Goal: Task Accomplishment & Management: Manage account settings

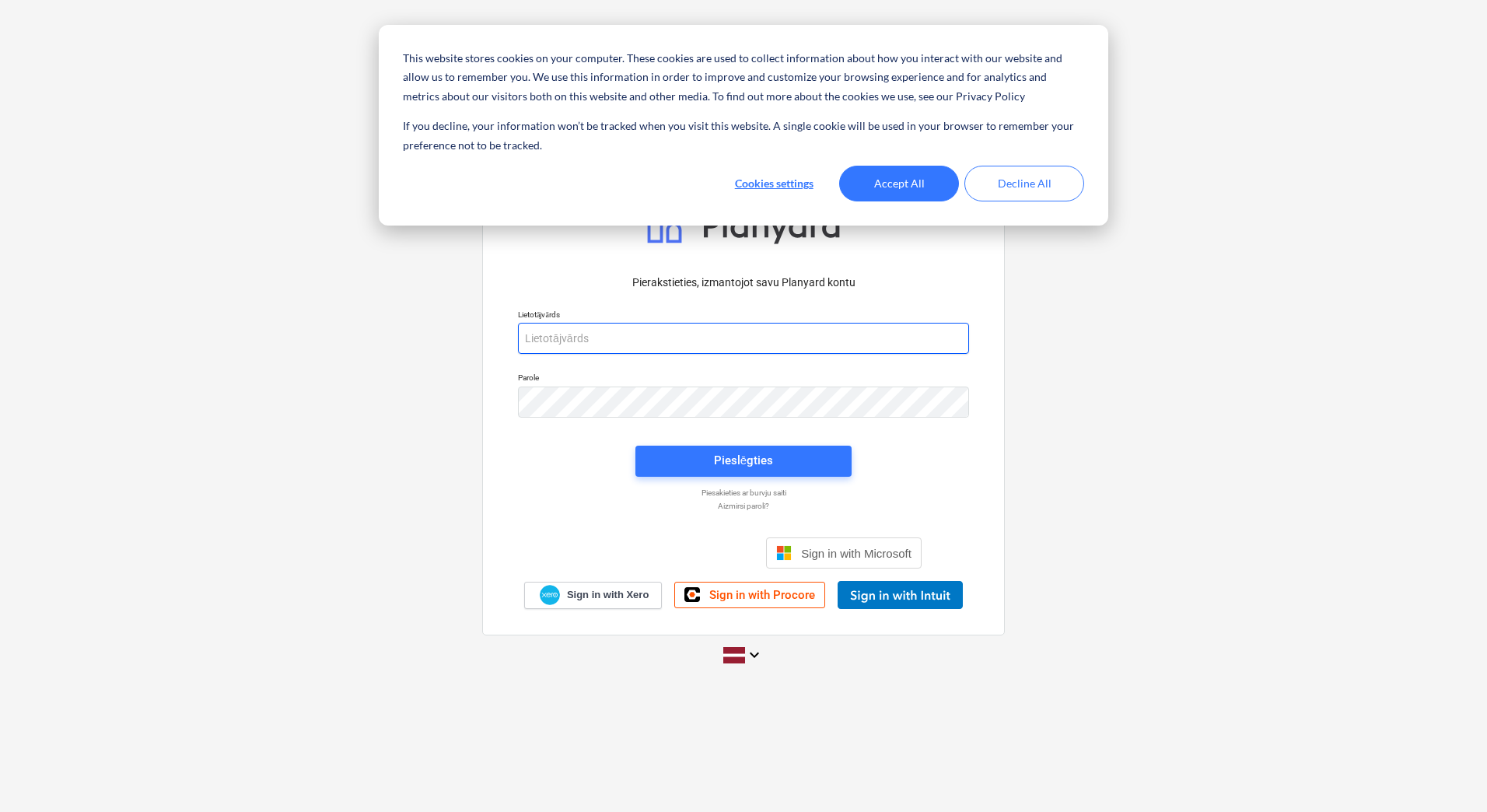
click at [616, 345] on input "email" at bounding box center [744, 338] width 451 height 31
type input "[EMAIL_ADDRESS][DOMAIN_NAME]"
click at [942, 176] on button "Accept All" at bounding box center [899, 183] width 119 height 36
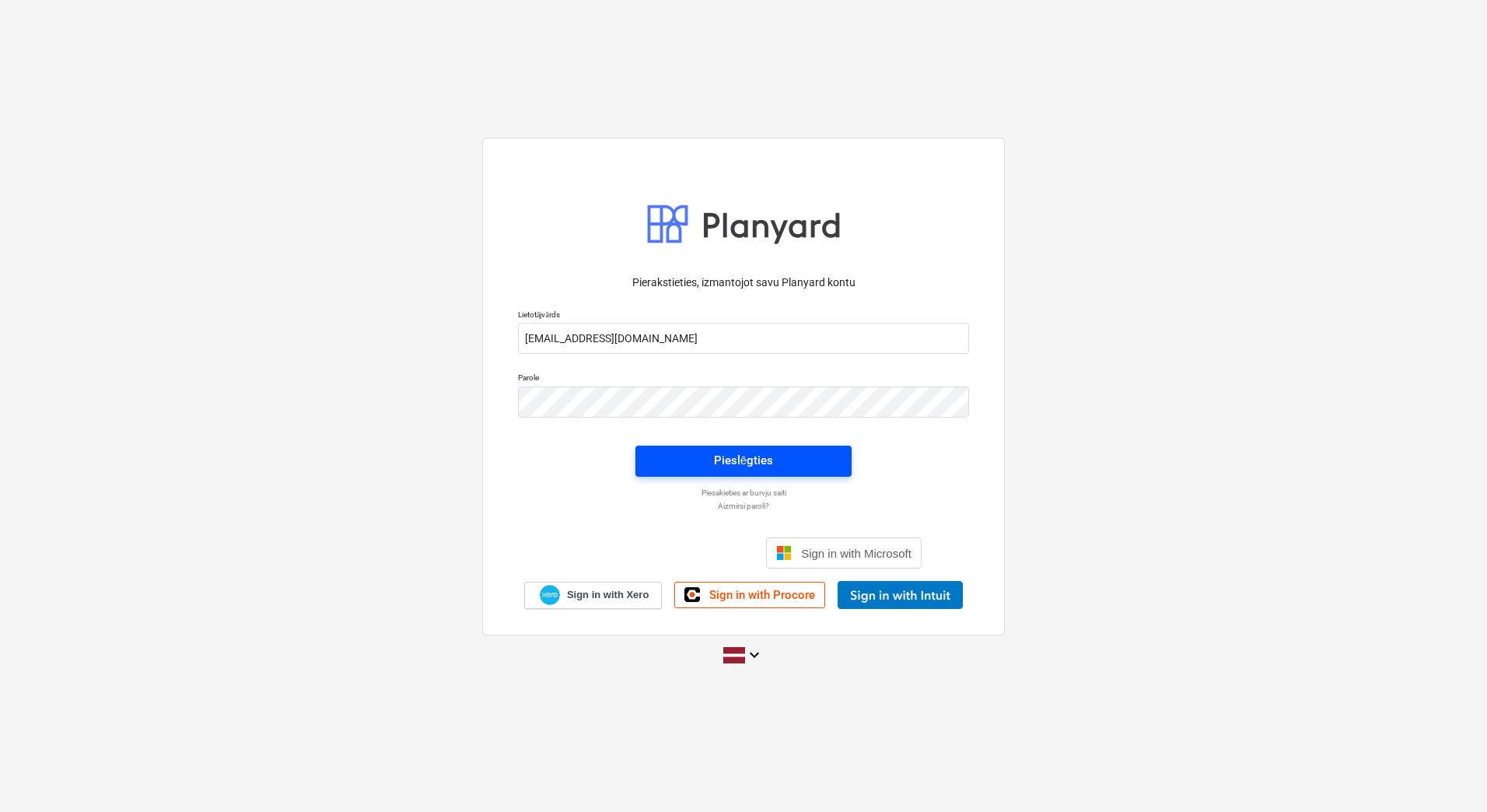
click at [766, 456] on div "Pieslēgties" at bounding box center [744, 460] width 59 height 21
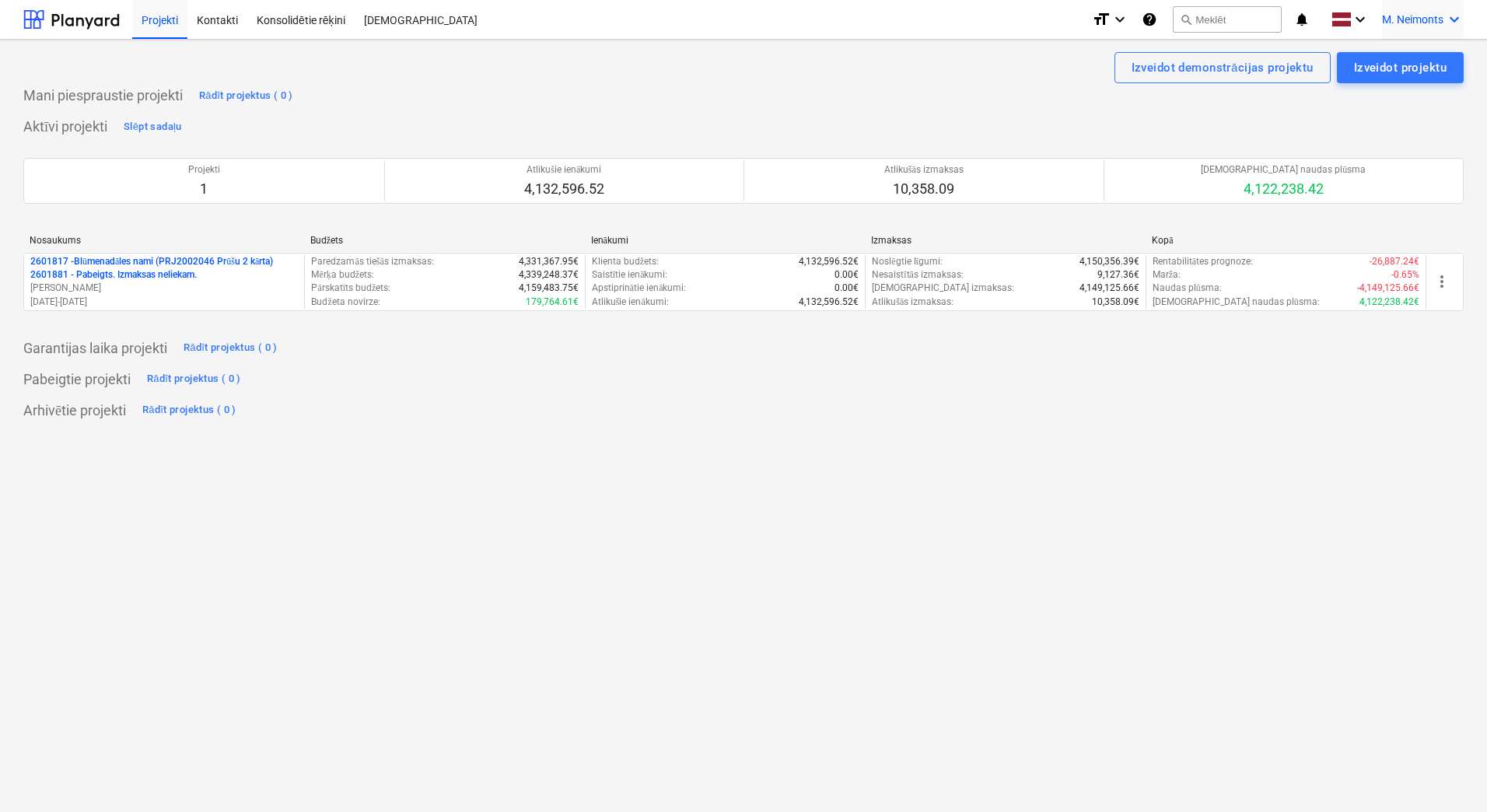
click at [1456, 21] on icon "keyboard_arrow_down" at bounding box center [1455, 20] width 19 height 19
click at [1455, 18] on div at bounding box center [744, 406] width 1487 height 812
click at [1360, 17] on icon "keyboard_arrow_down" at bounding box center [1360, 20] width 19 height 19
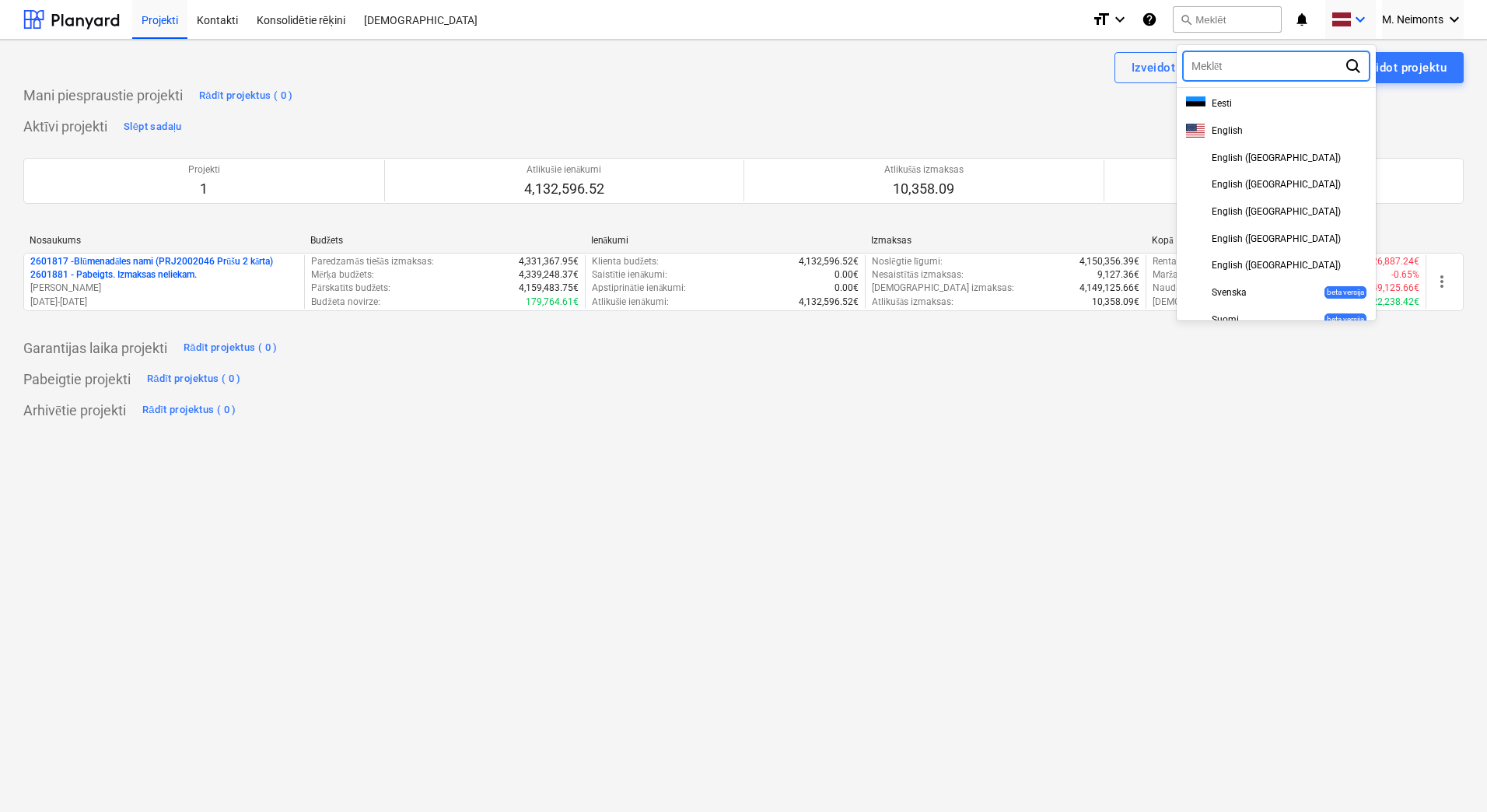
scroll to position [399, 0]
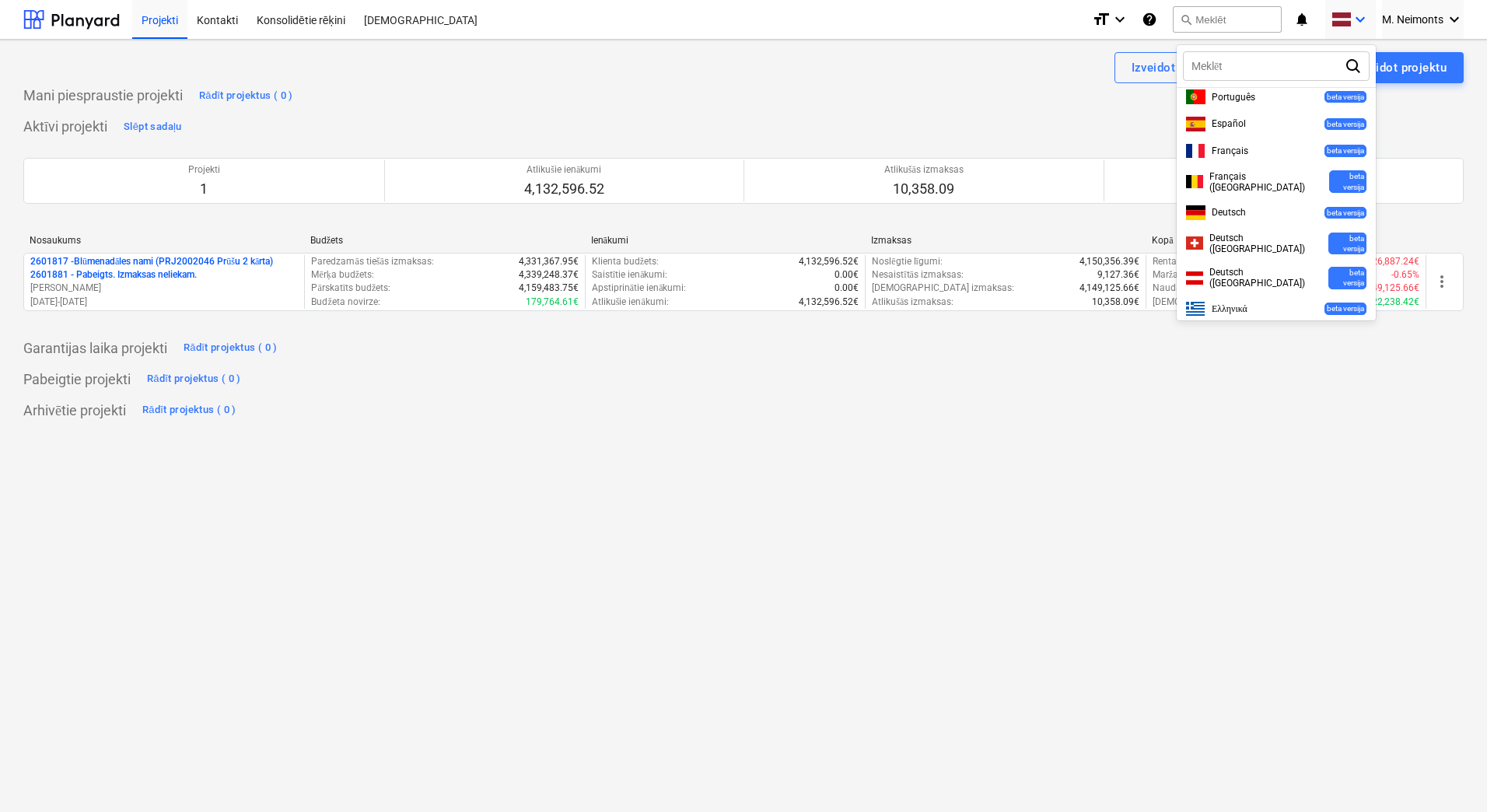
click at [1360, 17] on div at bounding box center [744, 406] width 1487 height 812
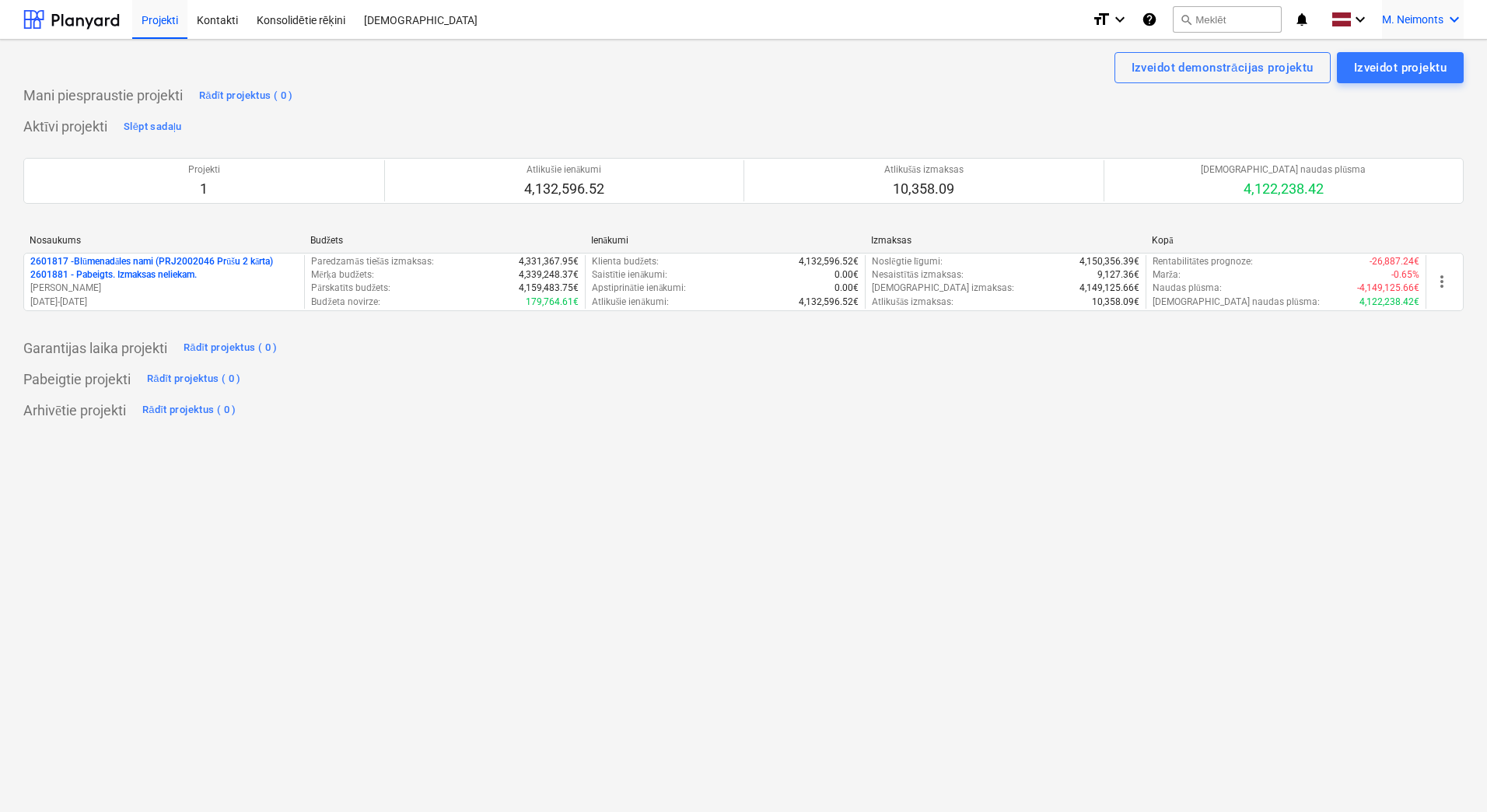
click at [1454, 18] on icon "keyboard_arrow_down" at bounding box center [1455, 20] width 19 height 19
click at [1454, 18] on div at bounding box center [744, 406] width 1487 height 812
click at [1454, 18] on icon "keyboard_arrow_down" at bounding box center [1455, 20] width 19 height 19
click at [1454, 18] on div at bounding box center [744, 406] width 1487 height 812
click at [1421, 18] on span "M. Neimonts" at bounding box center [1413, 20] width 62 height 13
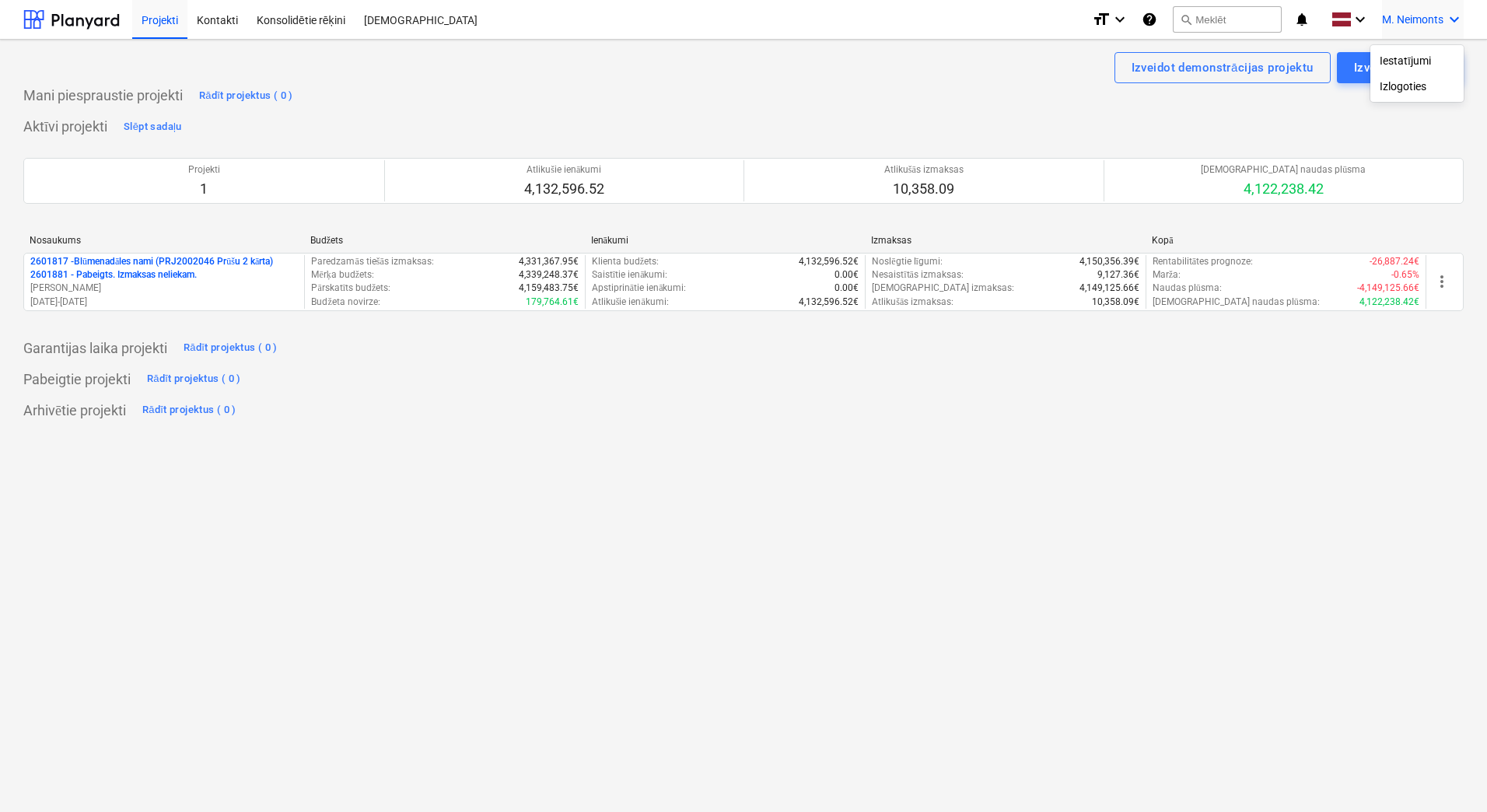
click at [1421, 18] on div at bounding box center [744, 406] width 1487 height 812
click at [1356, 21] on icon "keyboard_arrow_down" at bounding box center [1360, 20] width 19 height 19
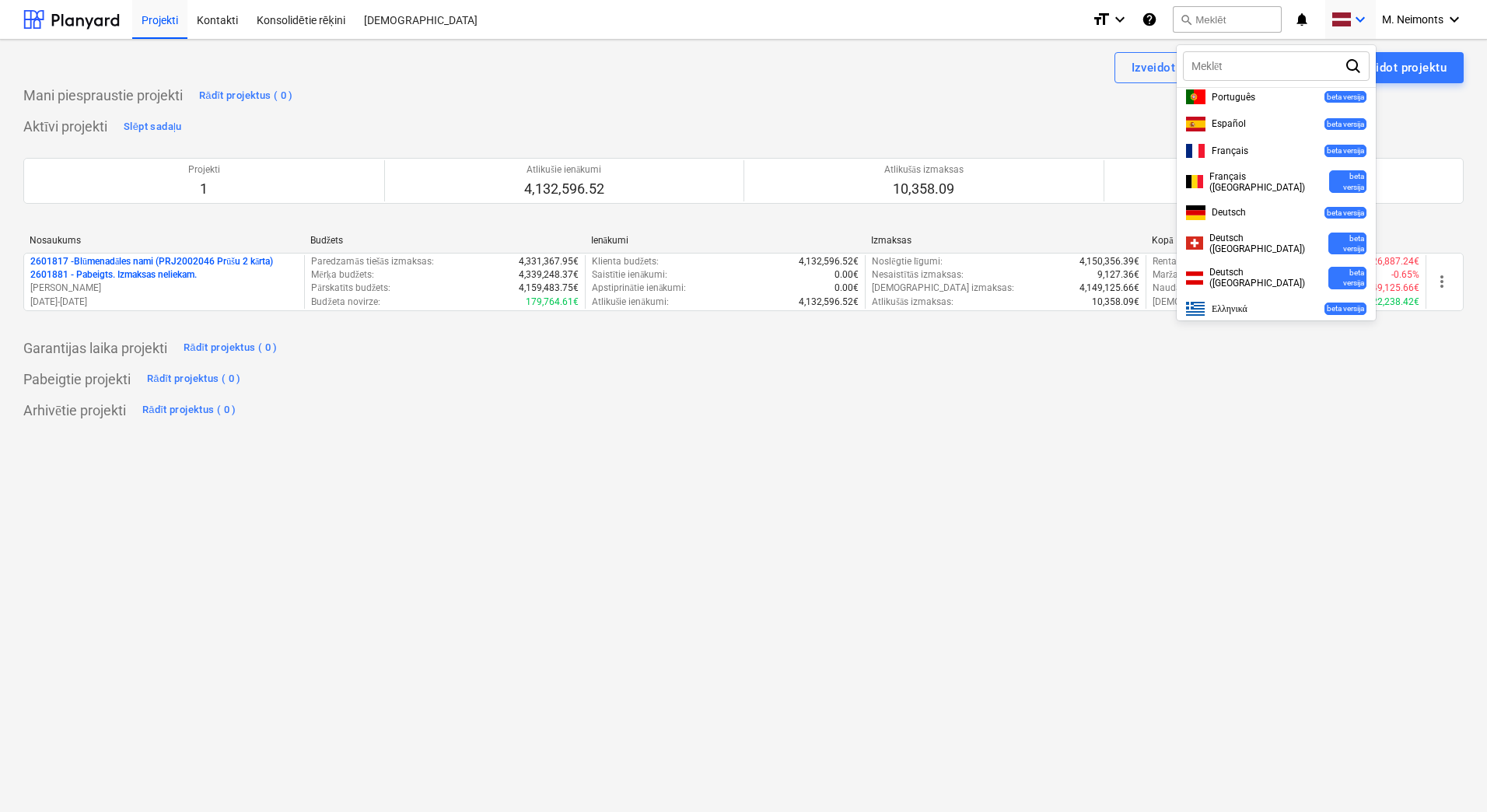
click at [1362, 21] on div at bounding box center [744, 406] width 1487 height 812
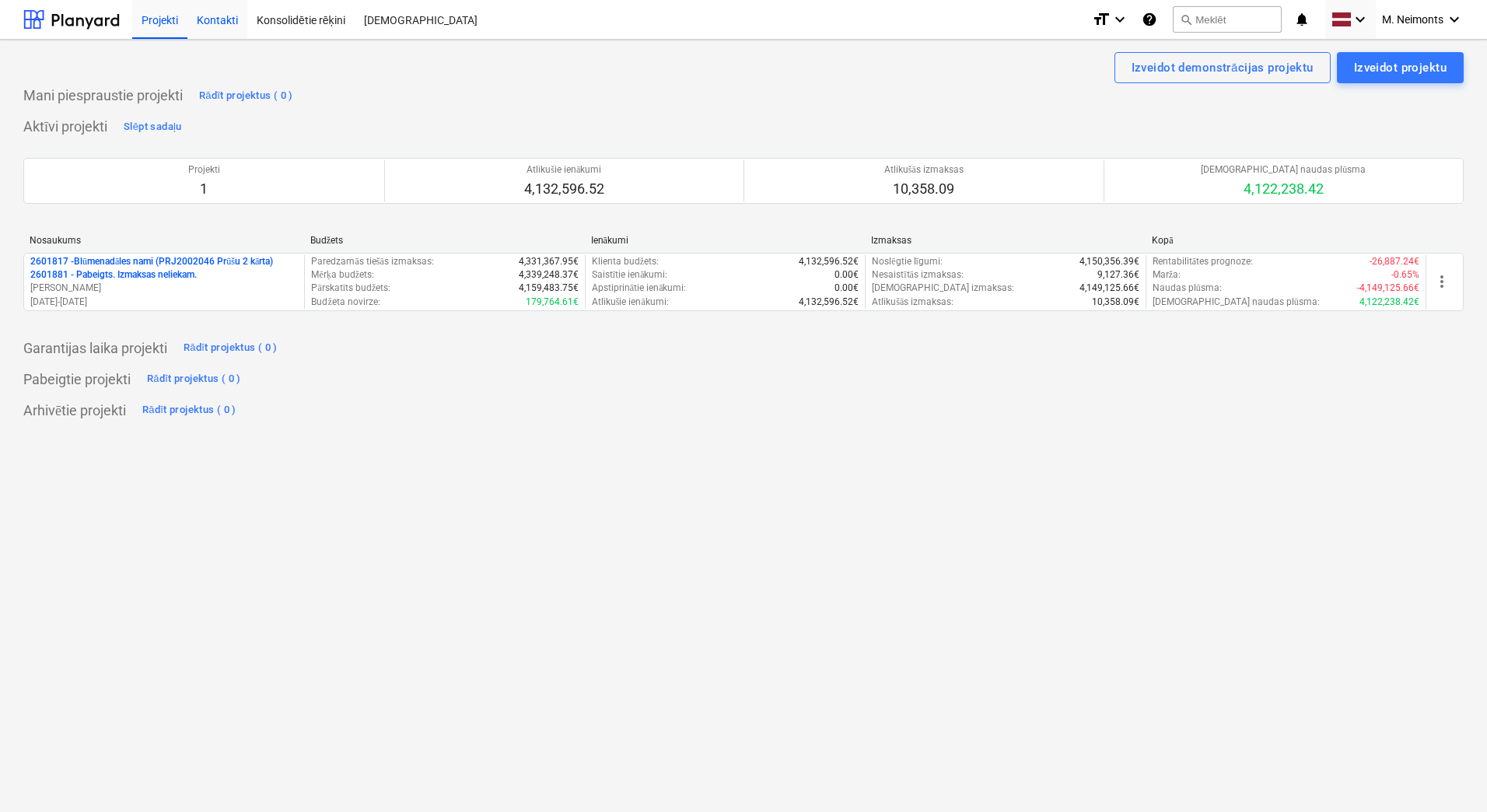
click at [218, 26] on div "Kontakti" at bounding box center [218, 19] width 60 height 40
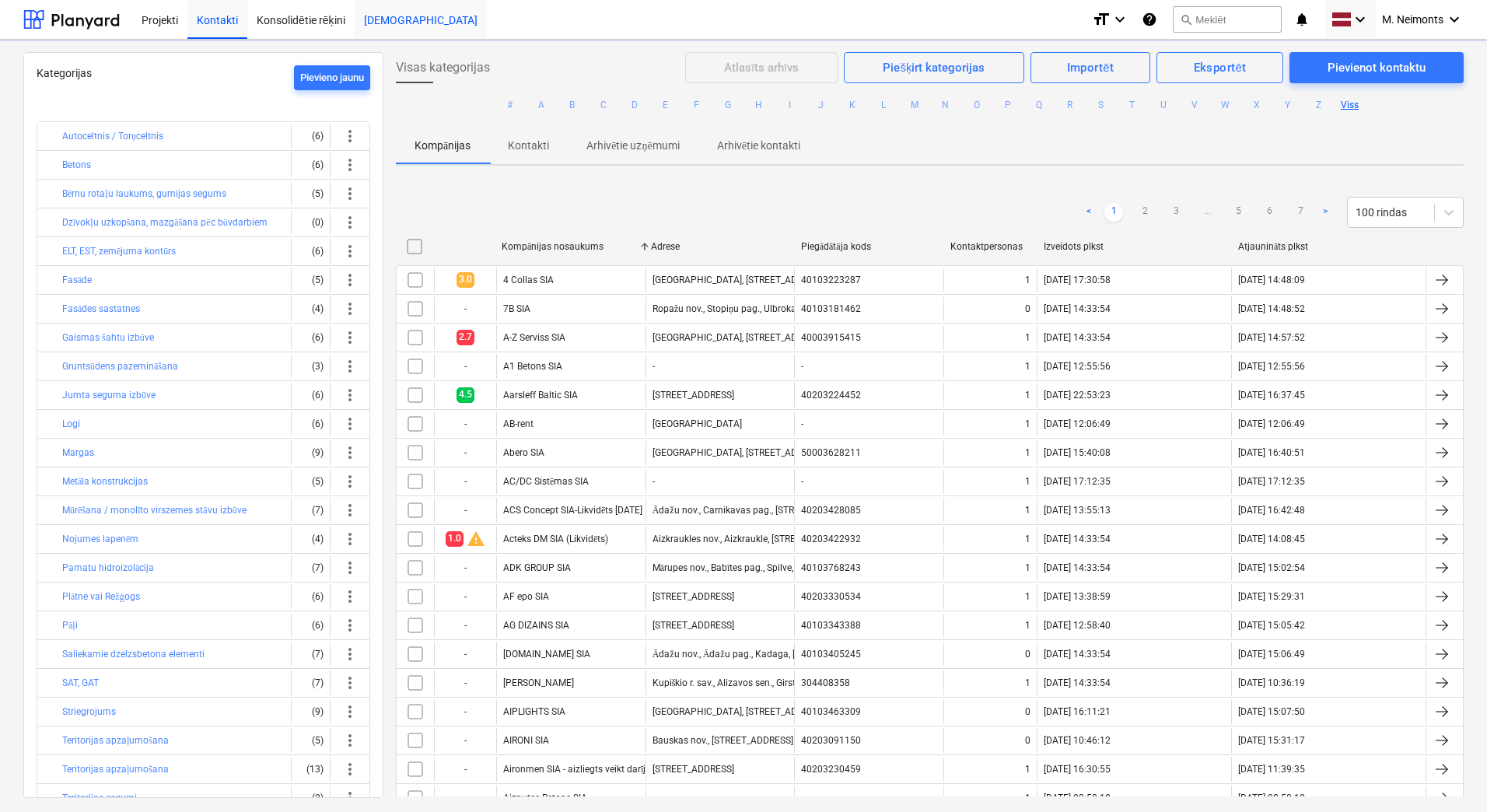
click at [375, 17] on div "[DEMOGRAPHIC_DATA]" at bounding box center [420, 19] width 132 height 40
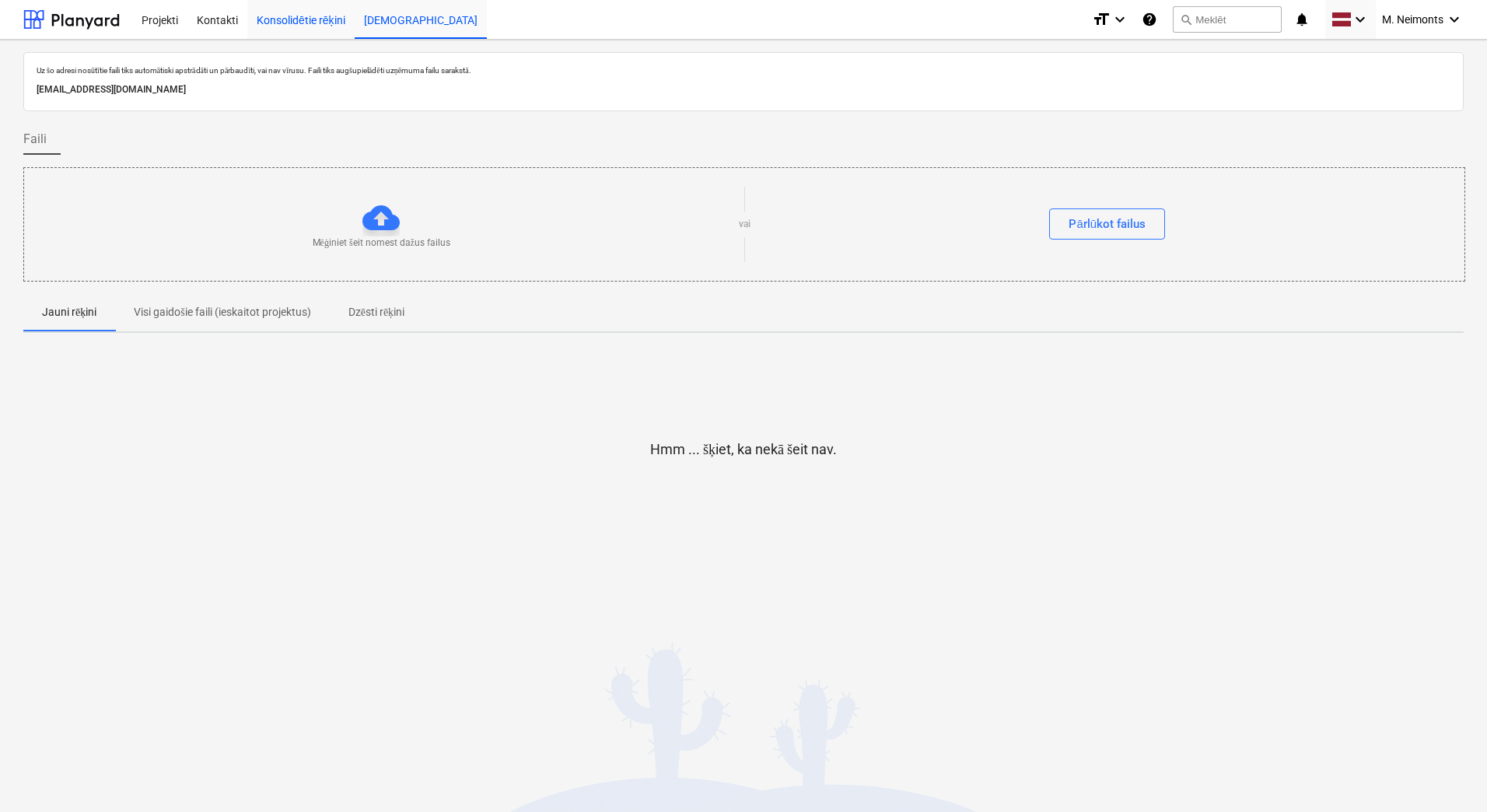
click at [311, 13] on div "Konsolidētie rēķini" at bounding box center [301, 19] width 108 height 40
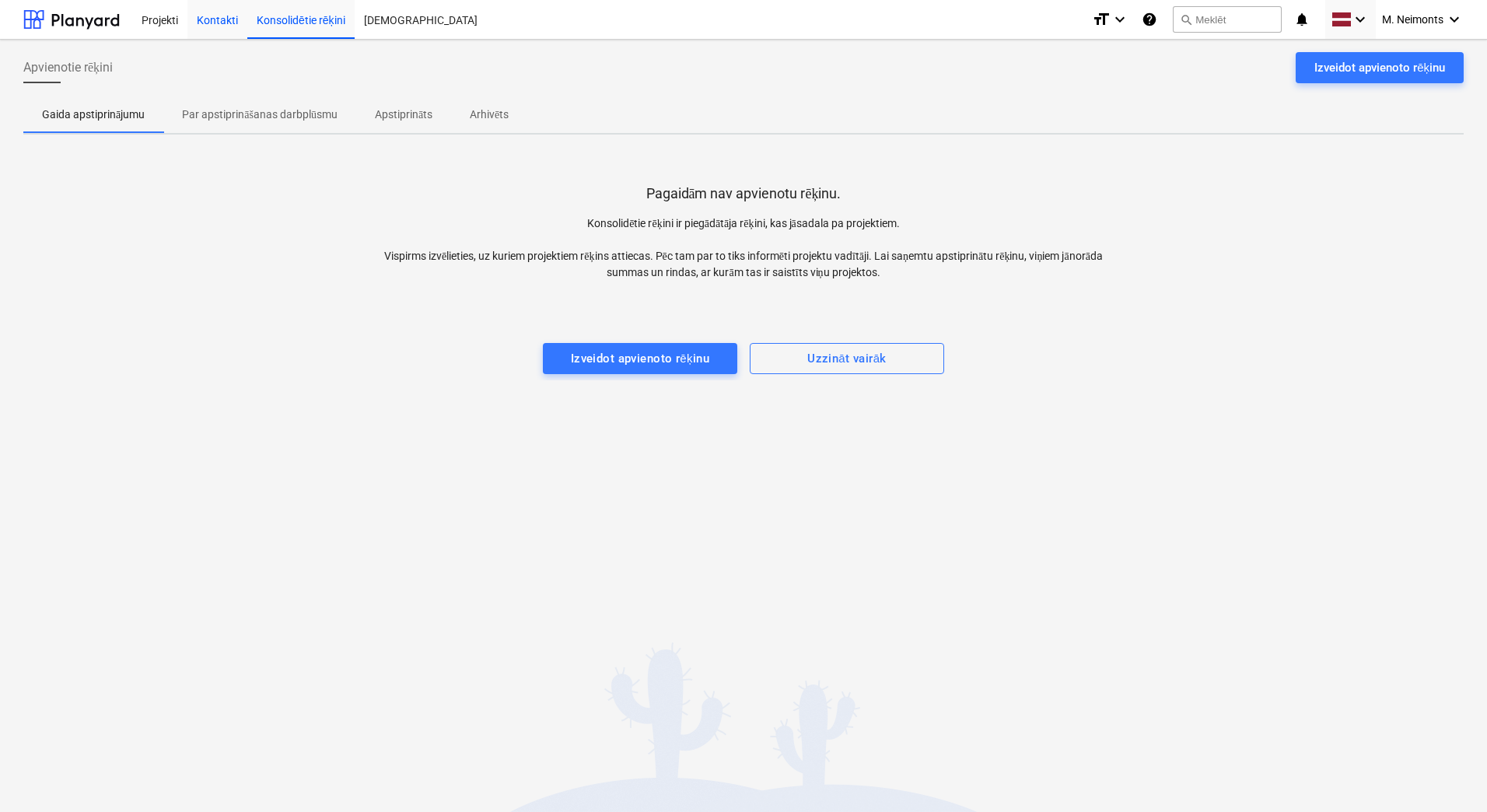
click at [217, 17] on div "Kontakti" at bounding box center [218, 19] width 60 height 40
click at [168, 18] on div "Projekti" at bounding box center [160, 19] width 55 height 40
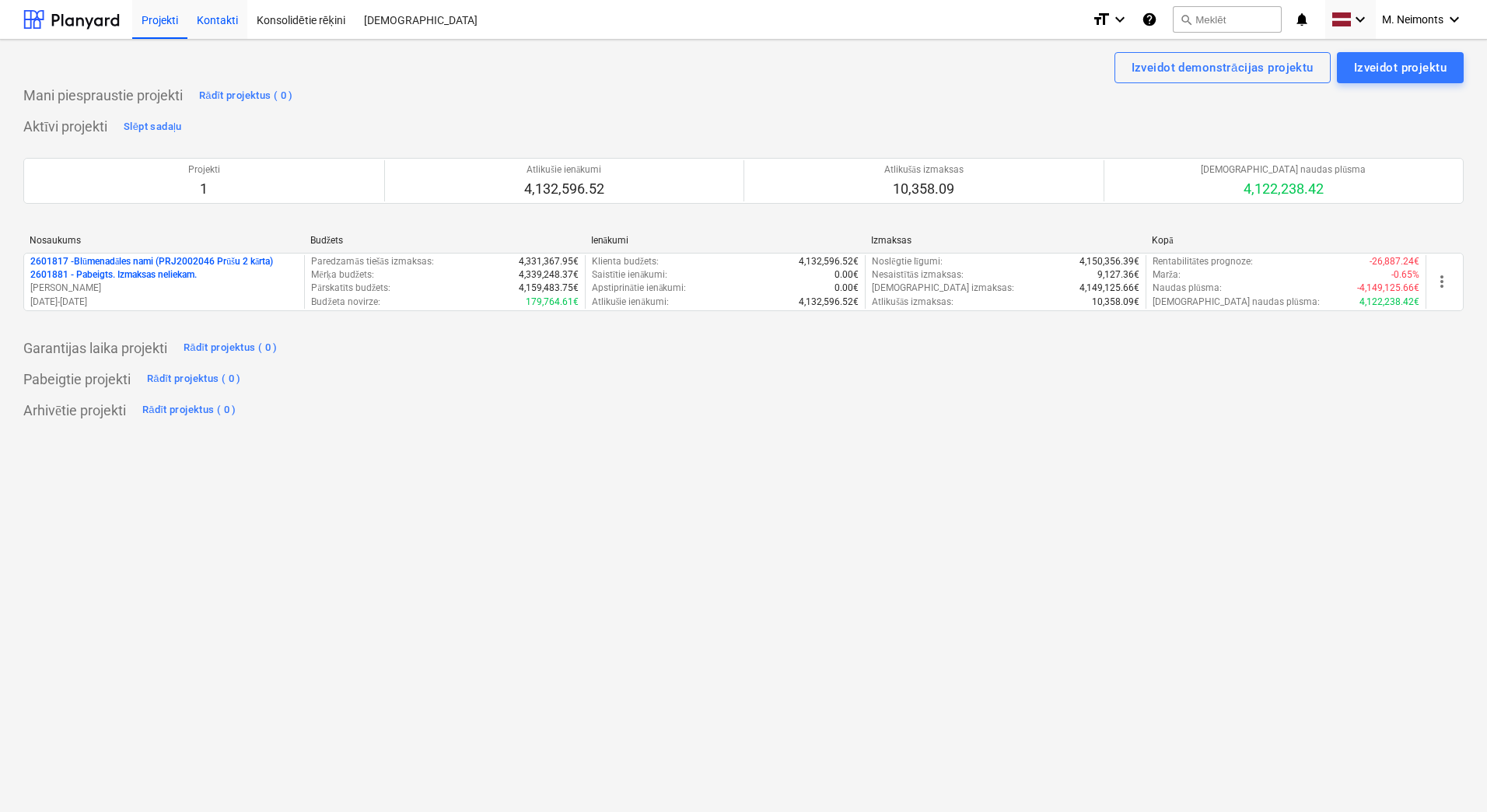
click at [216, 17] on div "Kontakti" at bounding box center [218, 19] width 60 height 40
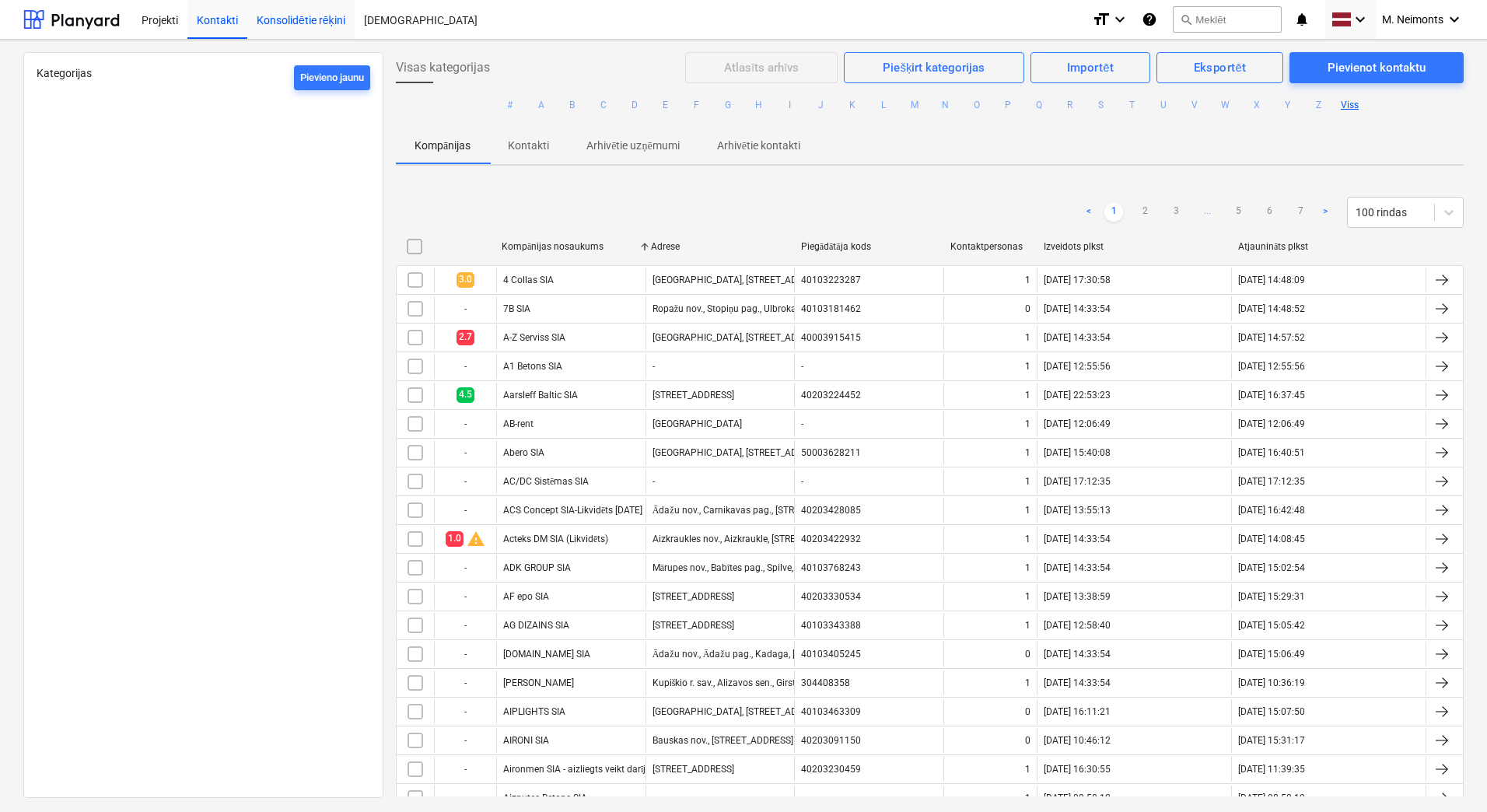
click at [278, 19] on div "Konsolidētie rēķini" at bounding box center [301, 19] width 108 height 40
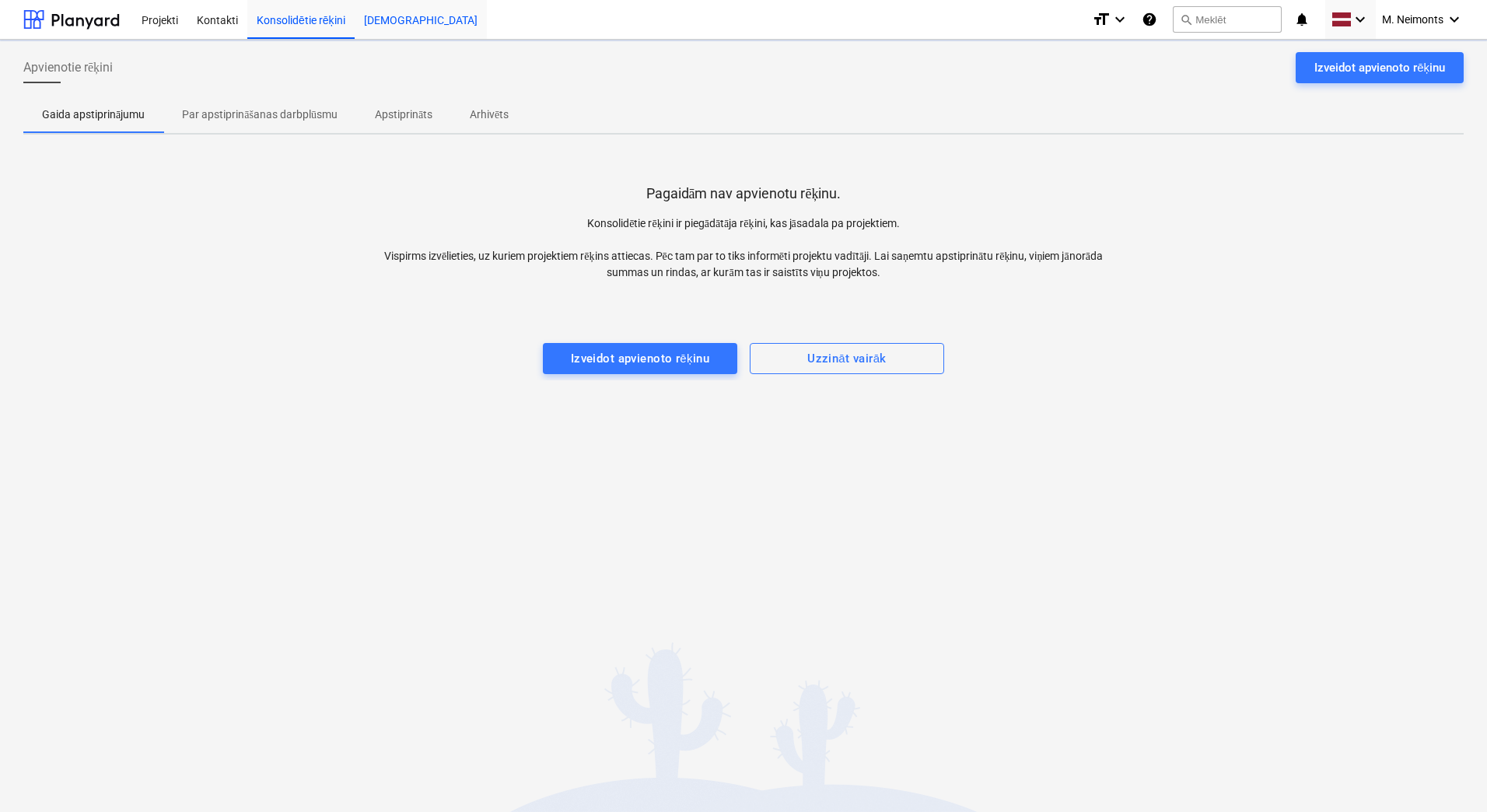
click at [388, 28] on div "[DEMOGRAPHIC_DATA]" at bounding box center [420, 19] width 132 height 40
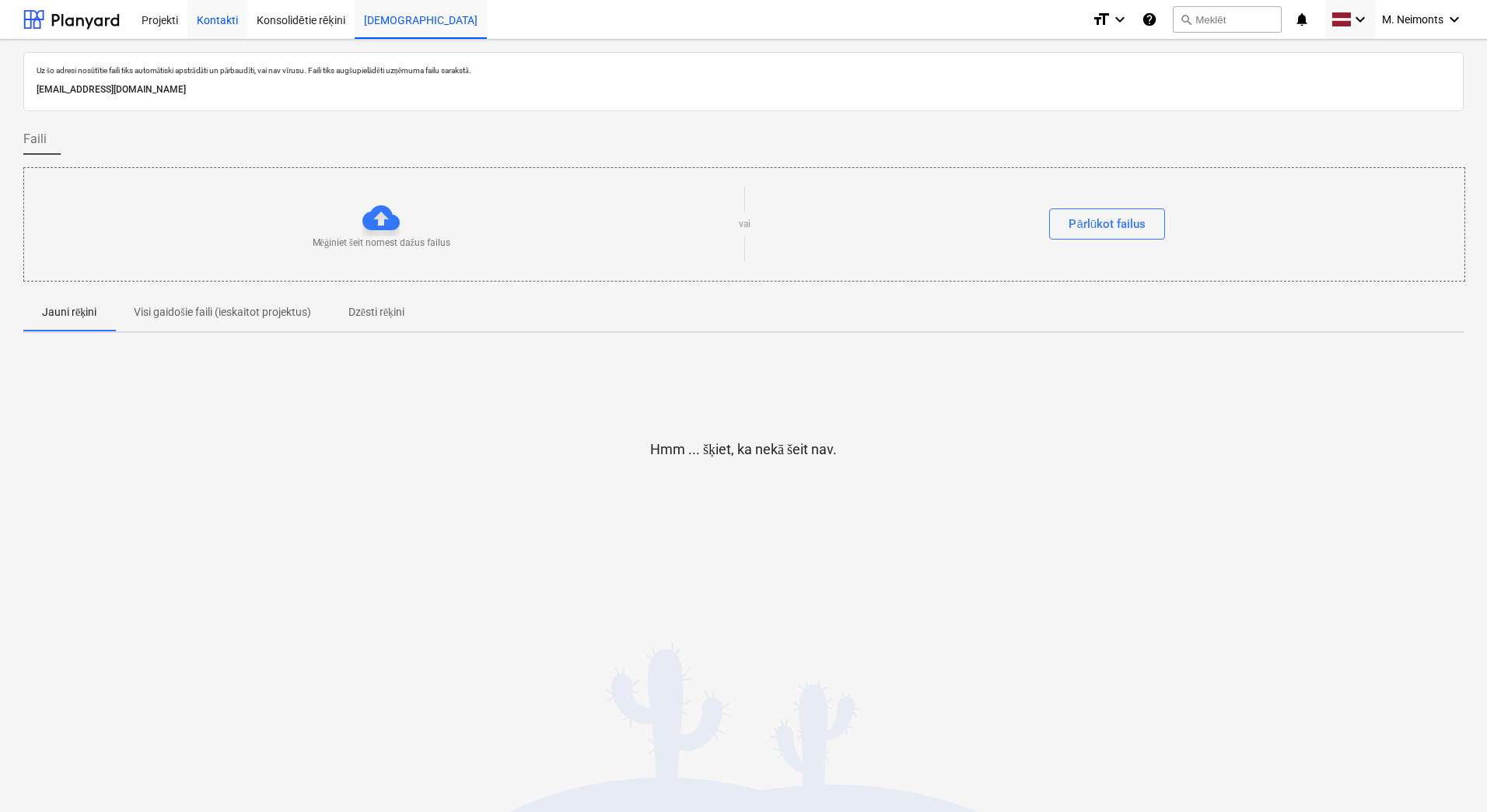
click at [201, 23] on div "Kontakti" at bounding box center [218, 19] width 60 height 40
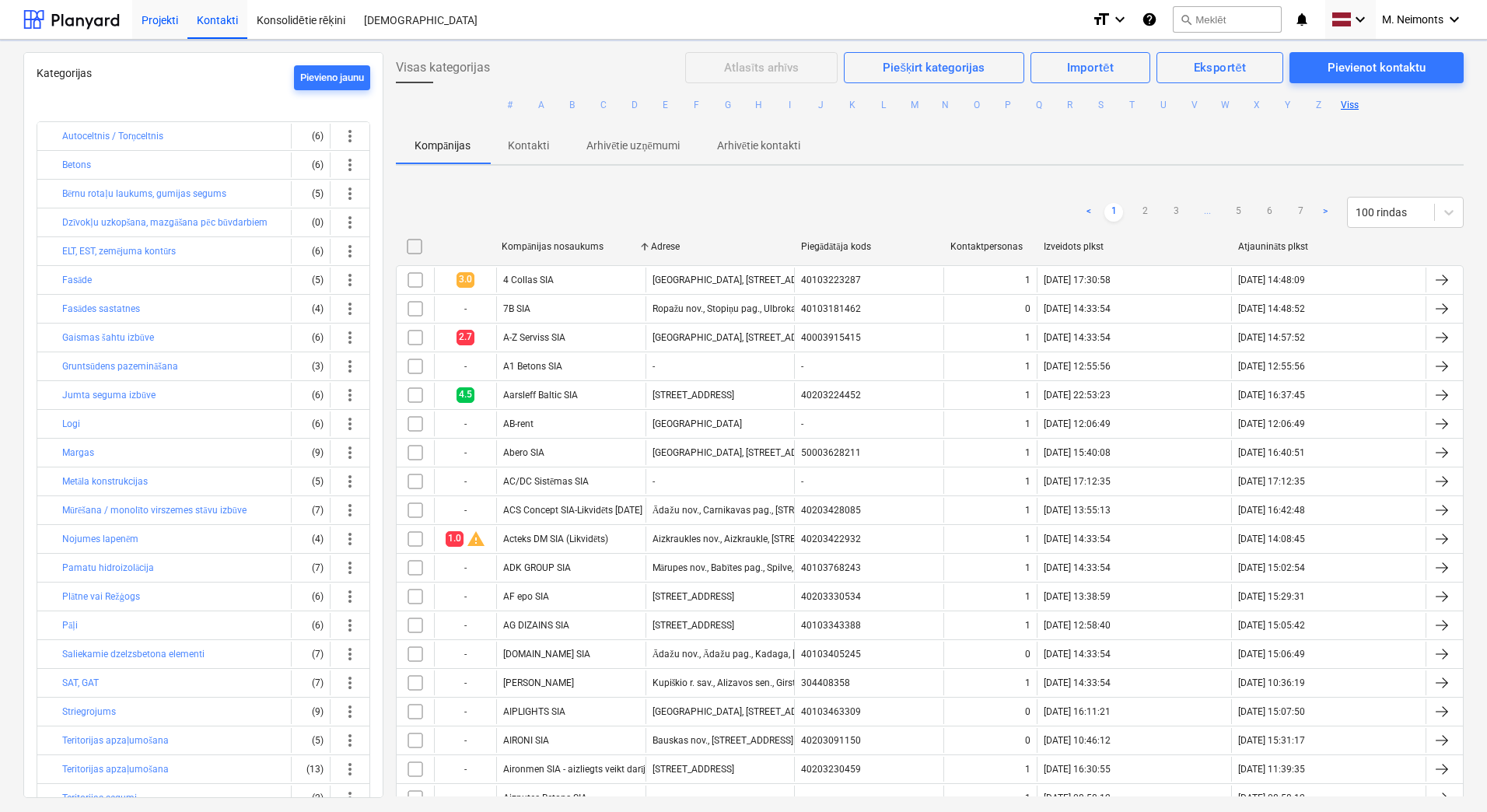
click at [165, 23] on div "Projekti" at bounding box center [160, 19] width 55 height 40
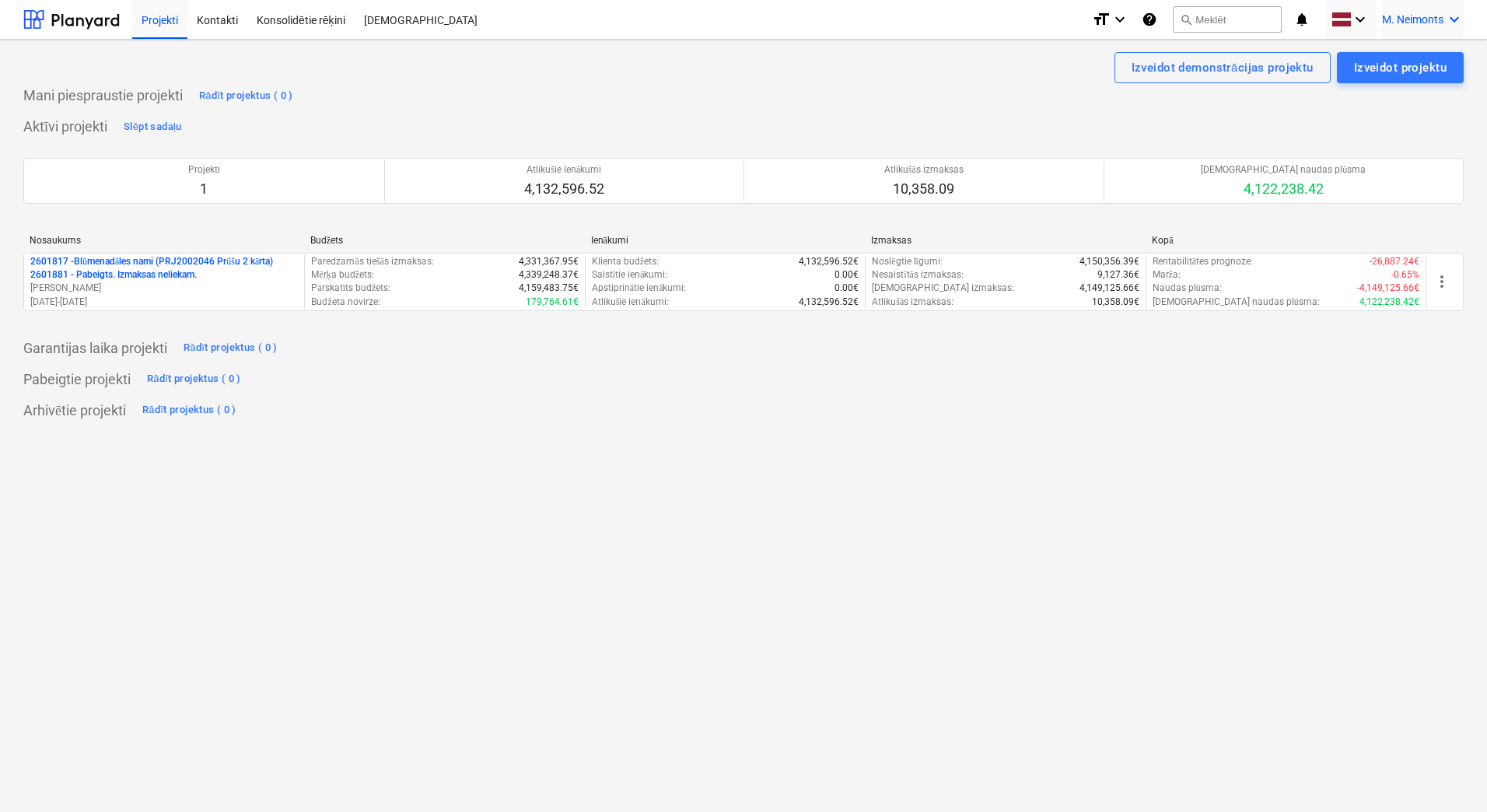
click at [1447, 22] on icon "keyboard_arrow_down" at bounding box center [1455, 20] width 19 height 19
click at [1422, 86] on div "Izlogoties" at bounding box center [1417, 85] width 93 height 25
